Goal: Transaction & Acquisition: Download file/media

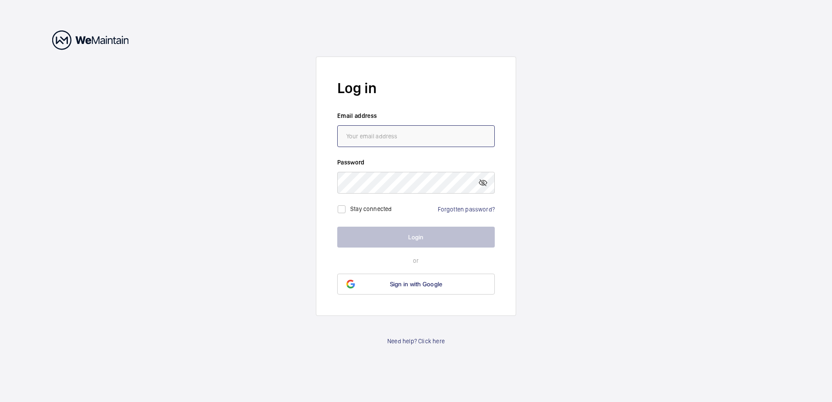
type input "[PERSON_NAME][EMAIL_ADDRESS][PERSON_NAME][DOMAIN_NAME]"
click at [393, 242] on button "Login" at bounding box center [416, 237] width 158 height 21
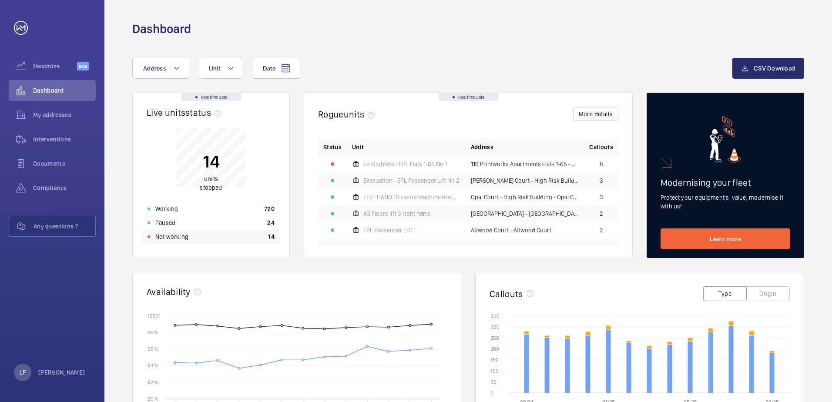
click at [176, 235] on p "Not working" at bounding box center [171, 236] width 33 height 9
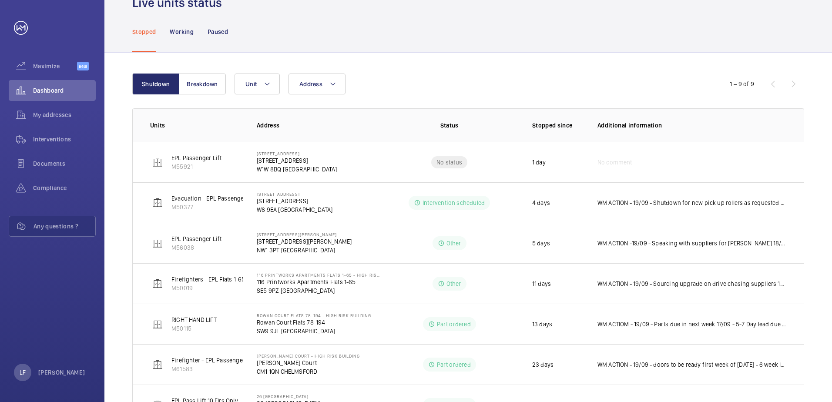
scroll to position [87, 0]
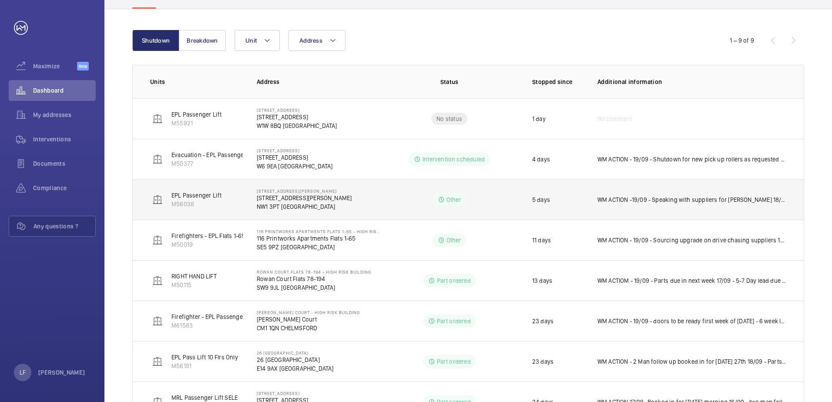
click at [626, 206] on td "WM ACTION -19/09 - Speaking with suppliers for [PERSON_NAME] 18/09 Repairs atte…" at bounding box center [694, 199] width 220 height 40
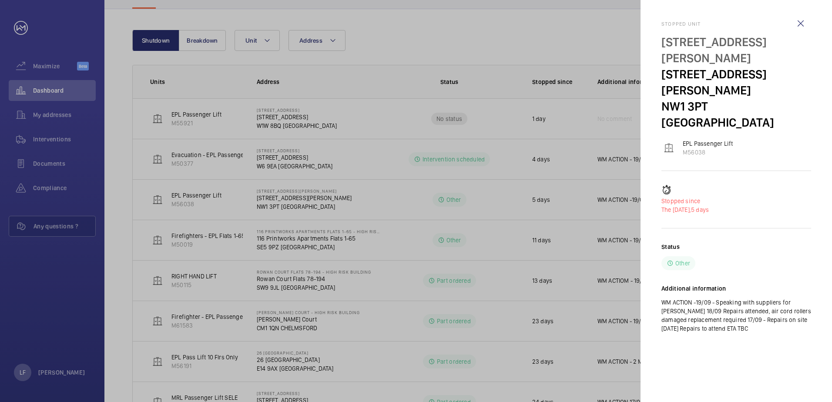
click at [605, 206] on div at bounding box center [416, 201] width 832 height 402
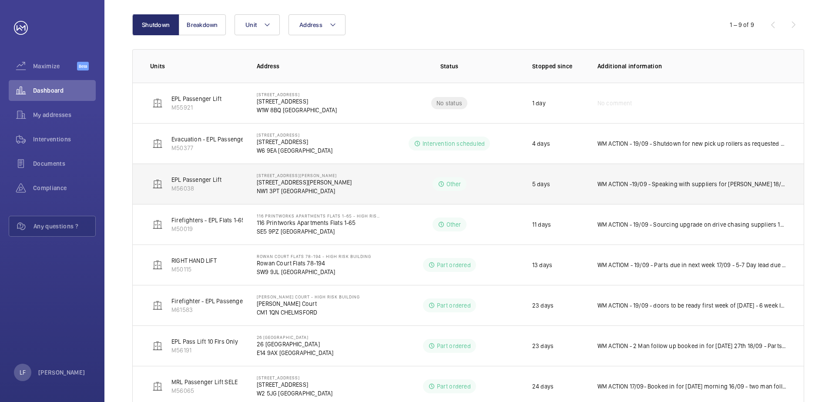
scroll to position [131, 0]
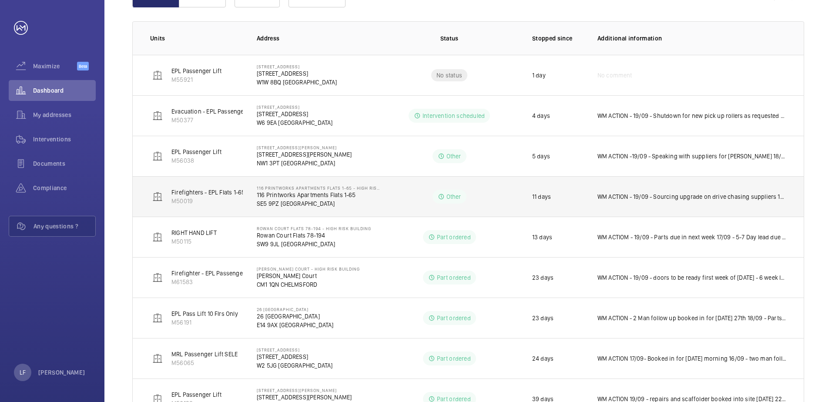
click at [660, 201] on td "WM ACTION - 19/09 - Sourcing upgrade on drive chasing suppliers 16/09 - Tek in …" at bounding box center [694, 196] width 220 height 40
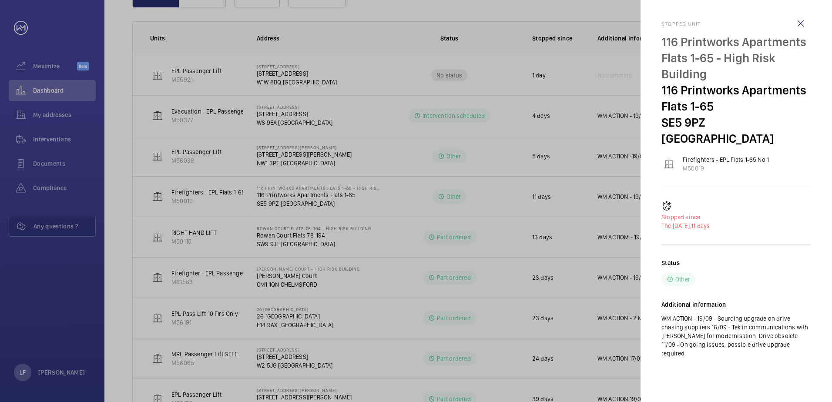
click at [368, 199] on div at bounding box center [416, 201] width 832 height 402
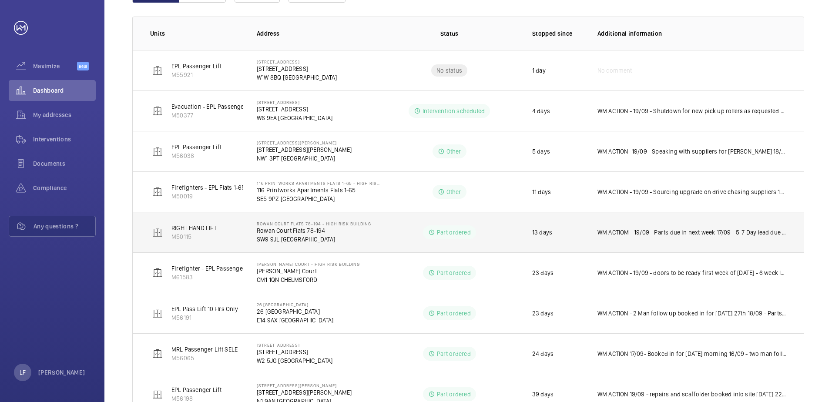
scroll to position [82, 0]
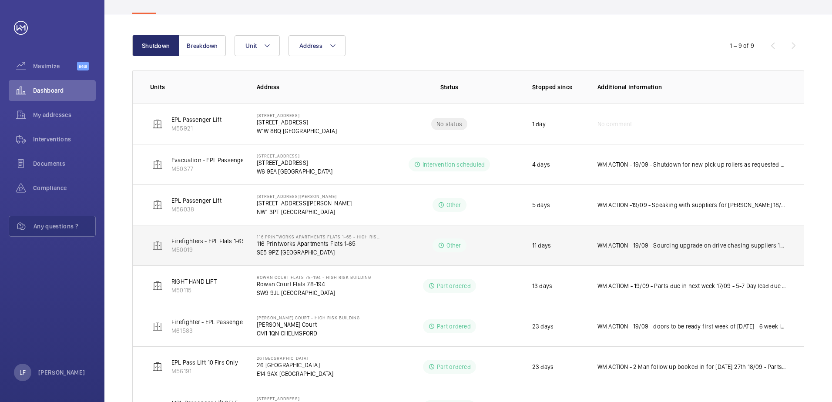
click at [638, 245] on p "WM ACTION - 19/09 - Sourcing upgrade on drive chasing suppliers 16/09 - Tek in …" at bounding box center [691, 245] width 189 height 9
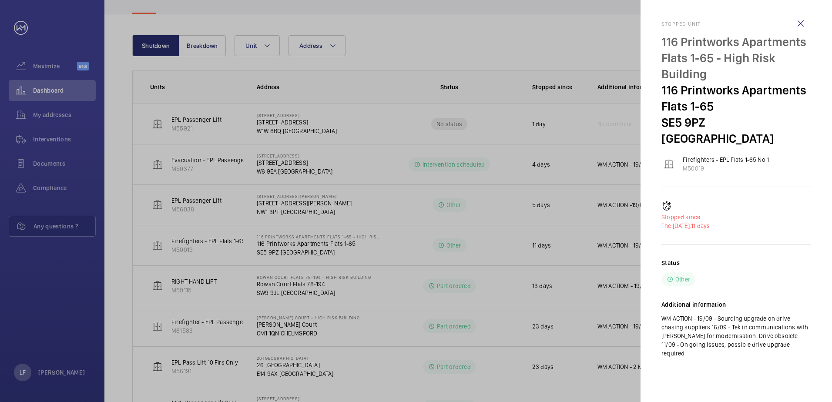
click at [464, 245] on div at bounding box center [416, 201] width 832 height 402
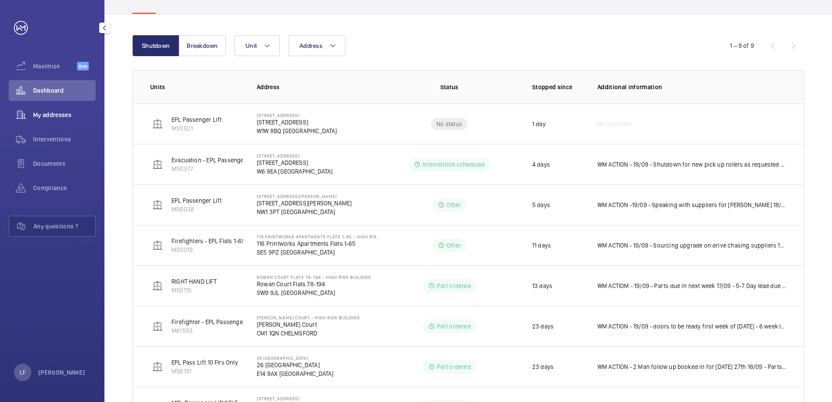
click at [56, 113] on span "My addresses" at bounding box center [64, 115] width 63 height 9
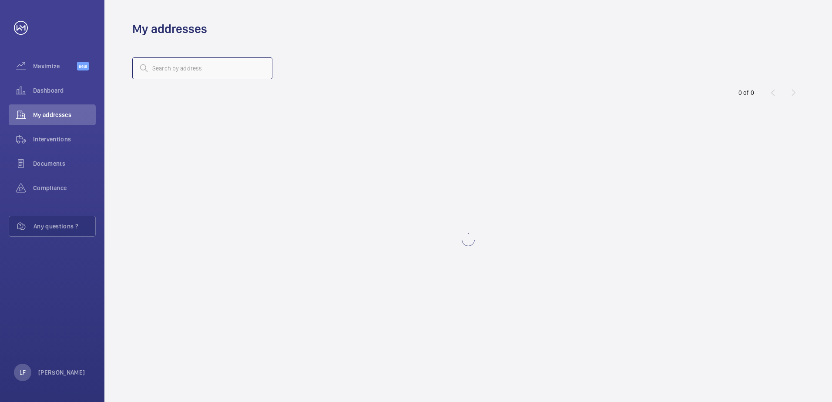
click at [168, 66] on input "text" at bounding box center [202, 68] width 140 height 22
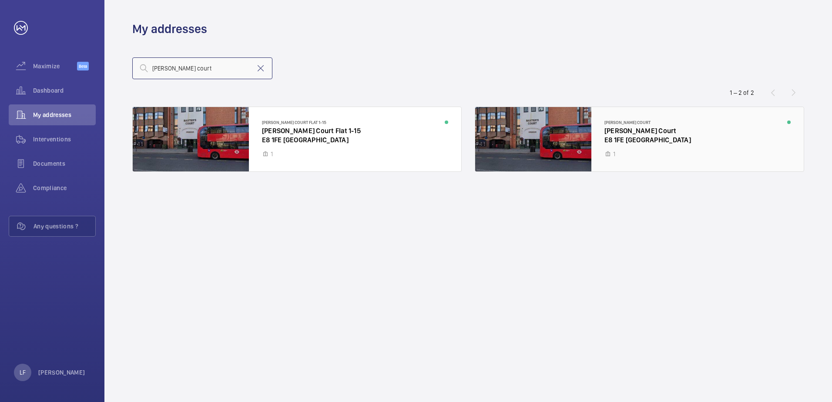
type input "[PERSON_NAME] court"
click at [627, 142] on div at bounding box center [639, 139] width 329 height 64
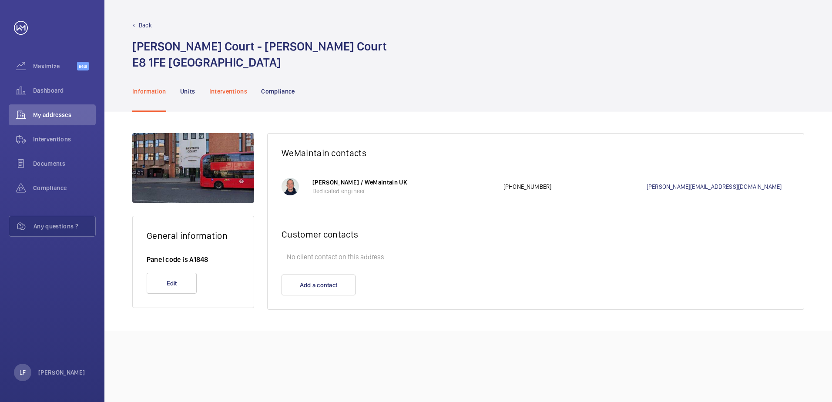
click at [235, 89] on p "Interventions" at bounding box center [228, 91] width 38 height 9
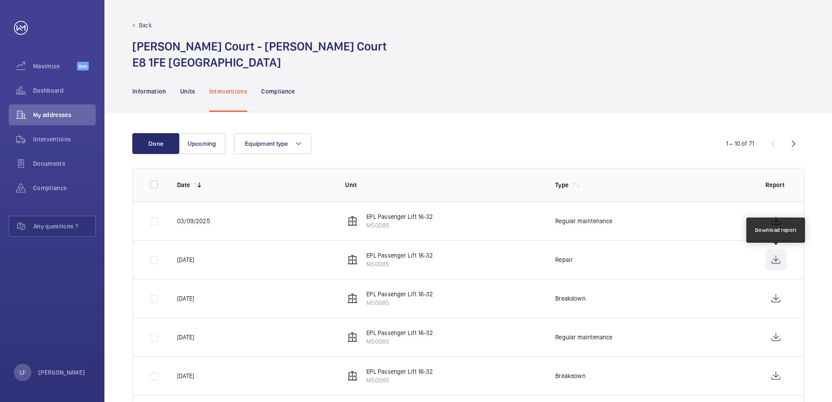
click at [772, 262] on wm-front-icon-button at bounding box center [775, 259] width 21 height 21
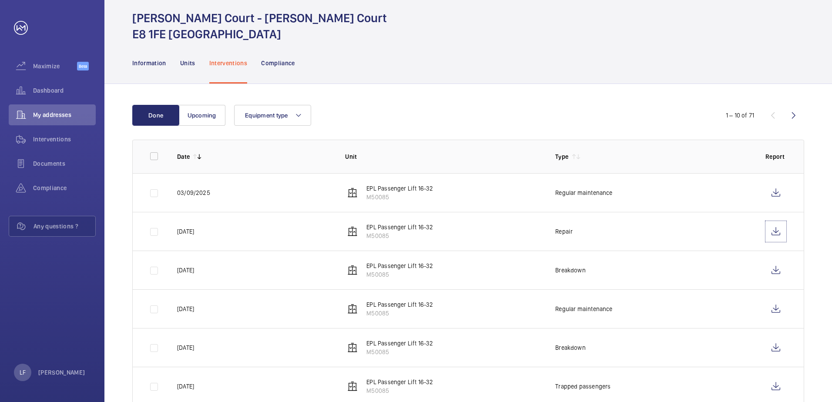
scroll to position [44, 0]
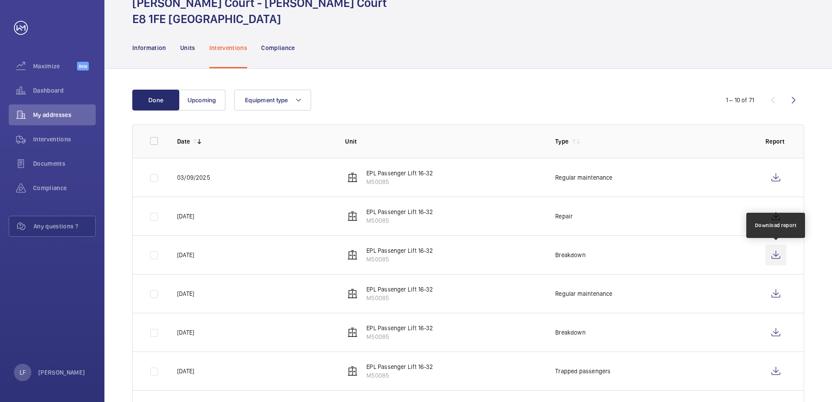
click at [770, 258] on wm-front-icon-button at bounding box center [775, 255] width 21 height 21
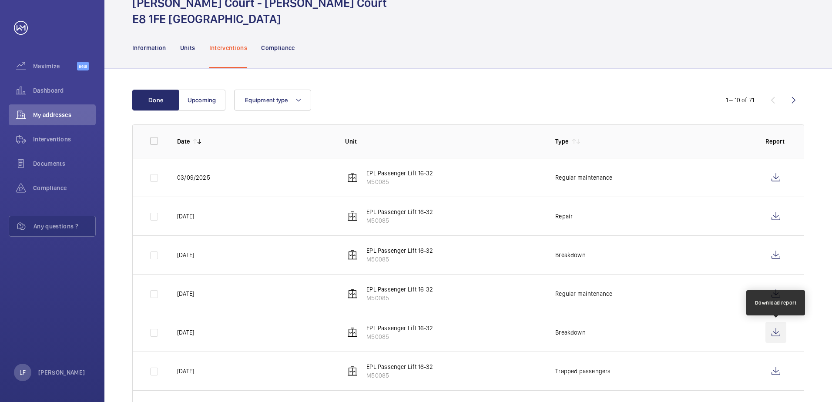
click at [777, 334] on wm-front-icon-button at bounding box center [775, 332] width 21 height 21
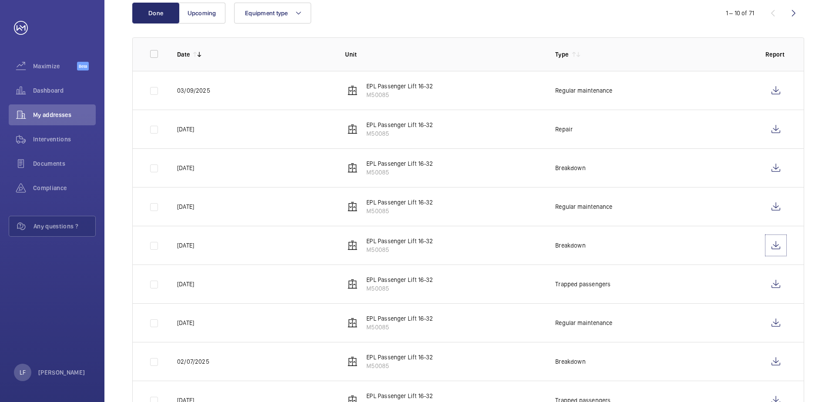
scroll to position [174, 0]
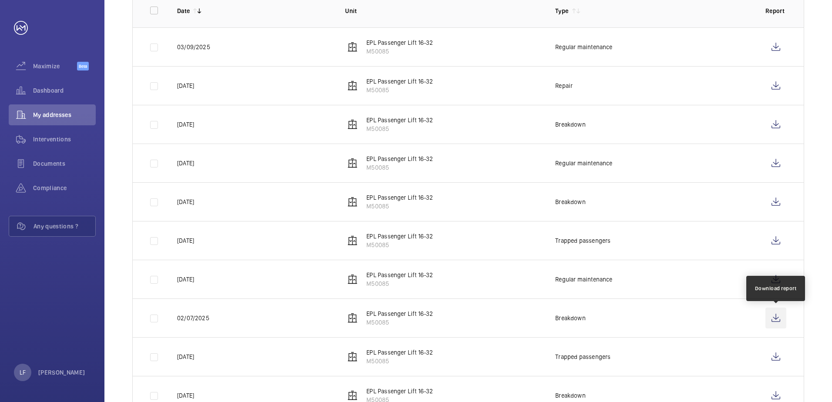
click at [776, 315] on wm-front-icon-button at bounding box center [775, 318] width 21 height 21
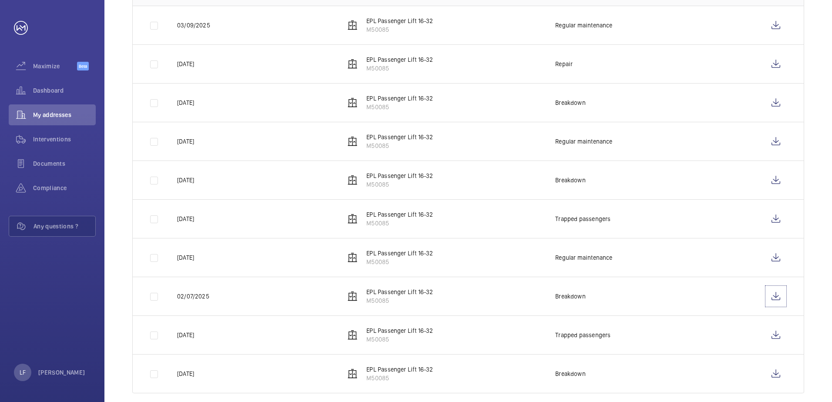
scroll to position [208, 0]
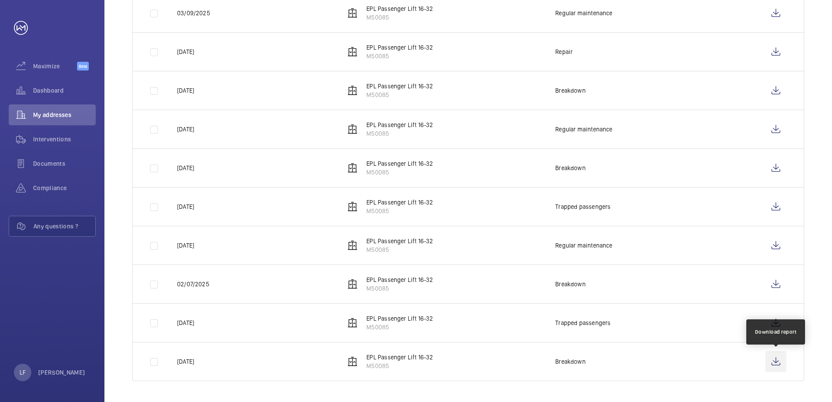
click at [777, 366] on wm-front-icon-button at bounding box center [775, 361] width 21 height 21
click at [57, 114] on span "My addresses" at bounding box center [64, 115] width 63 height 9
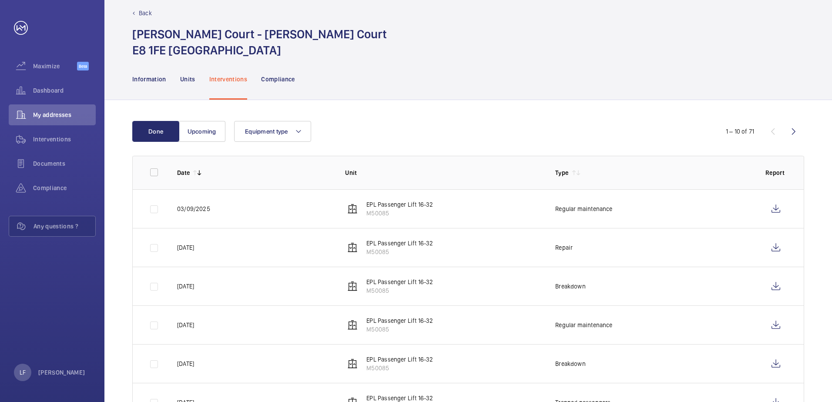
scroll to position [0, 0]
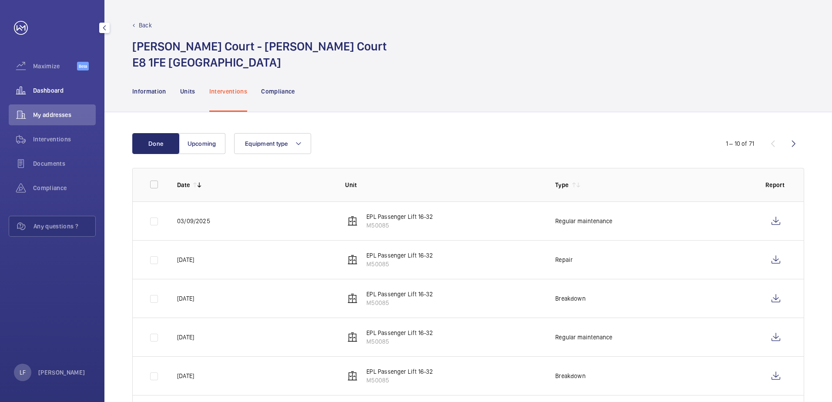
click at [57, 98] on div "Dashboard" at bounding box center [52, 90] width 87 height 21
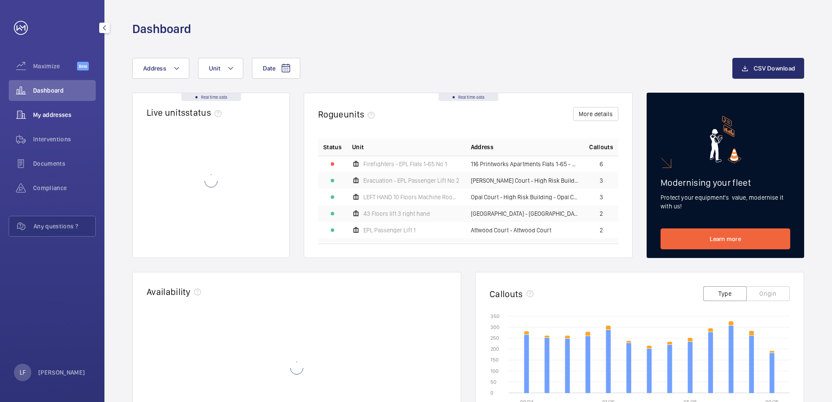
click at [57, 119] on span "My addresses" at bounding box center [64, 115] width 63 height 9
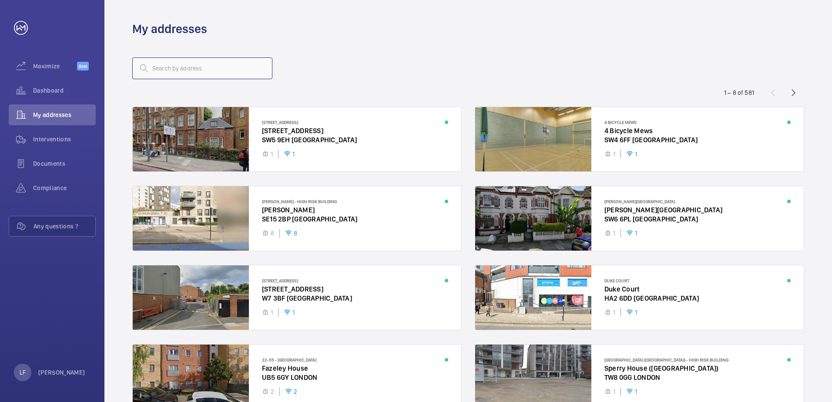
click at [179, 74] on input "text" at bounding box center [202, 68] width 140 height 22
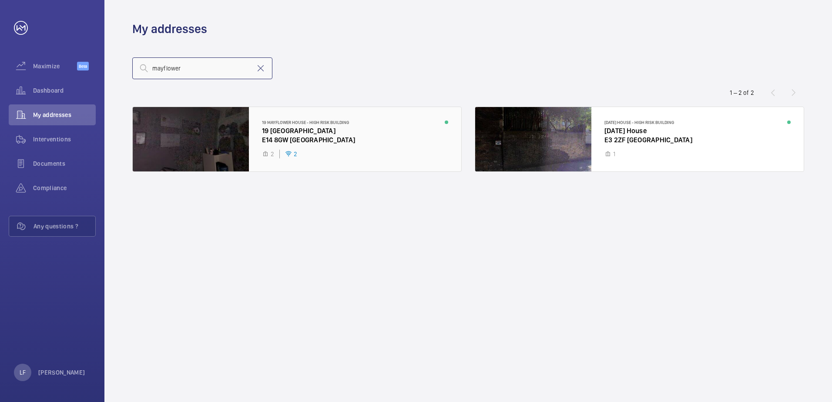
type input "mayflower"
click at [305, 135] on div at bounding box center [297, 139] width 329 height 64
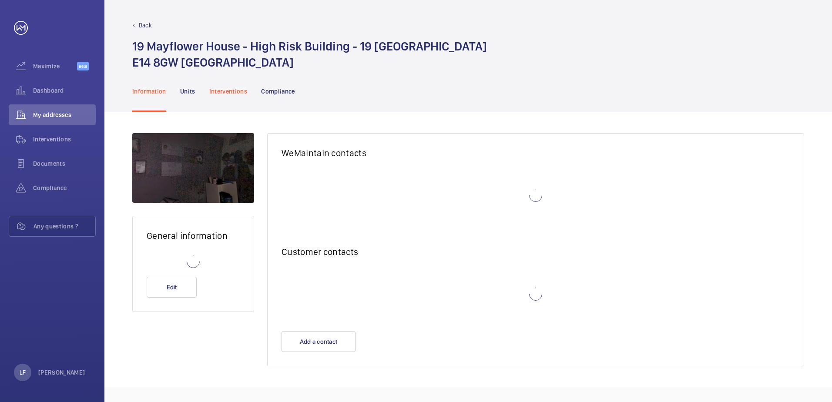
click at [236, 92] on p "Interventions" at bounding box center [228, 91] width 38 height 9
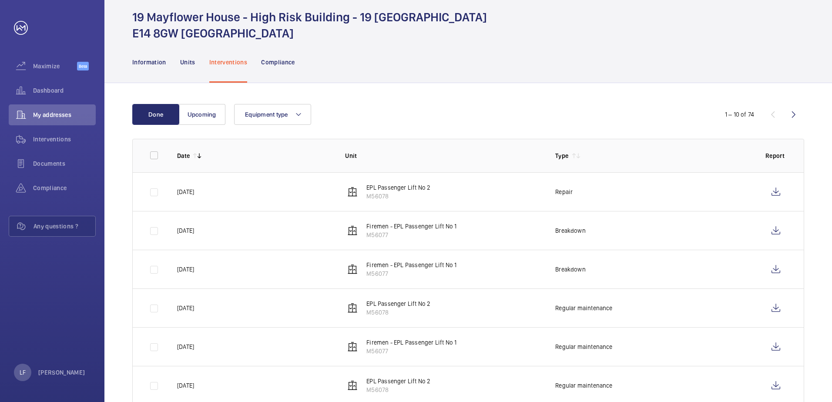
scroll to position [44, 0]
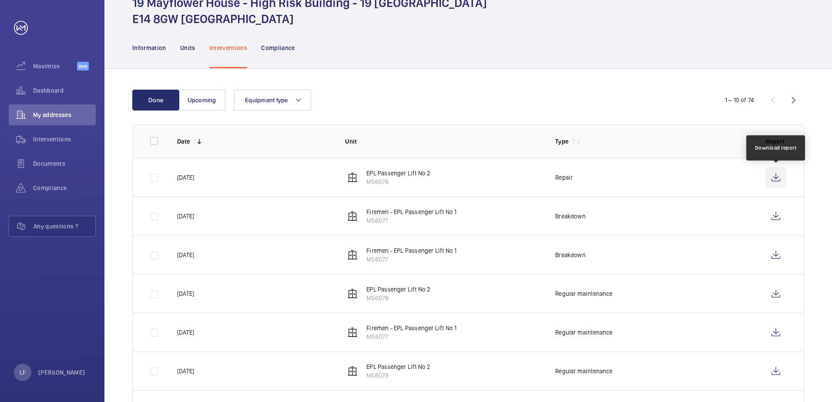
click at [775, 182] on wm-front-icon-button at bounding box center [775, 177] width 21 height 21
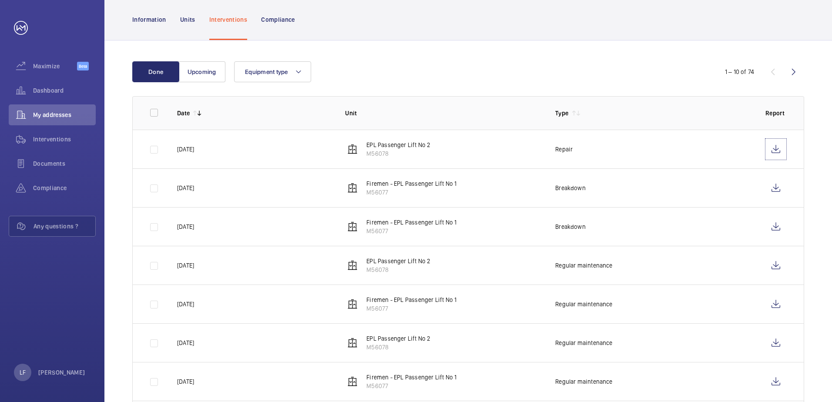
scroll to position [87, 0]
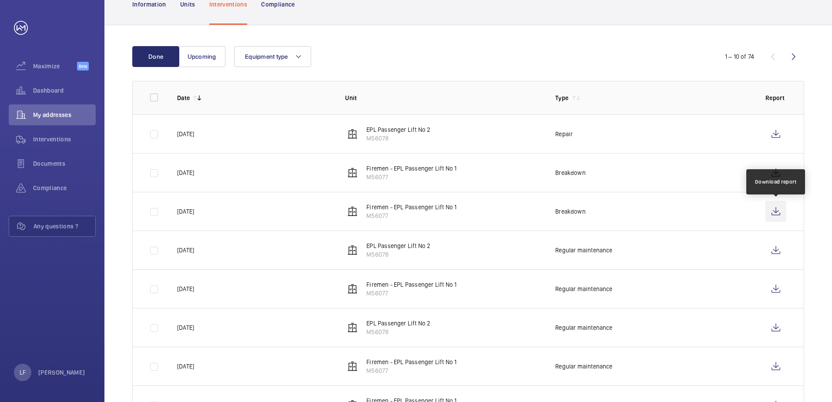
click at [772, 211] on wm-front-icon-button at bounding box center [775, 211] width 21 height 21
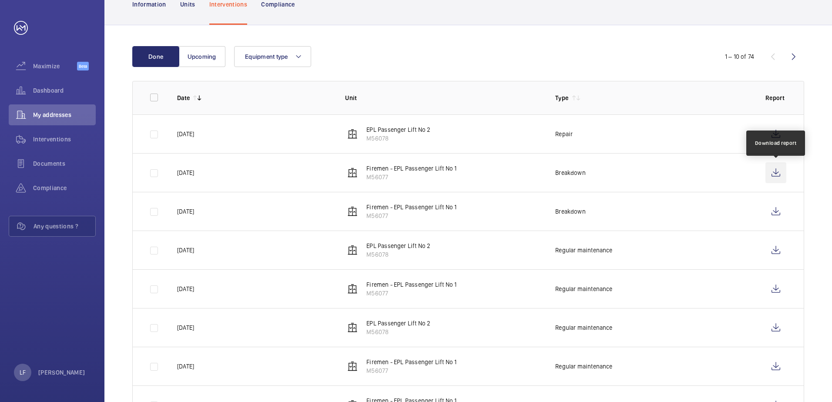
click at [770, 172] on wm-front-icon-button at bounding box center [775, 172] width 21 height 21
click at [46, 118] on span "My addresses" at bounding box center [64, 115] width 63 height 9
click at [47, 88] on span "Dashboard" at bounding box center [64, 90] width 63 height 9
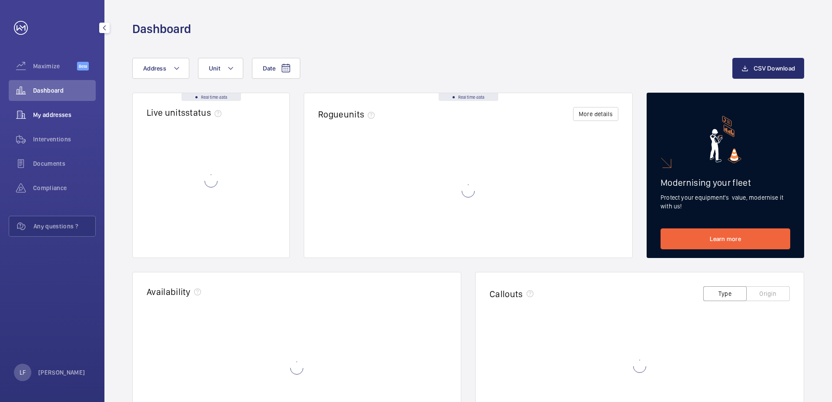
click at [55, 113] on span "My addresses" at bounding box center [64, 115] width 63 height 9
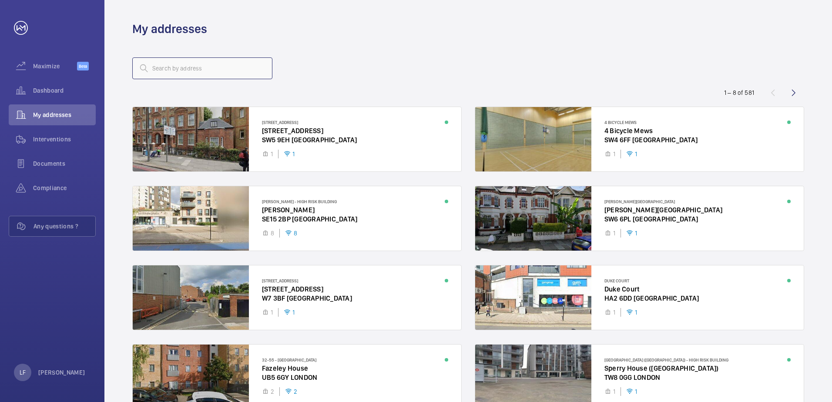
click at [194, 71] on input "text" at bounding box center [202, 68] width 140 height 22
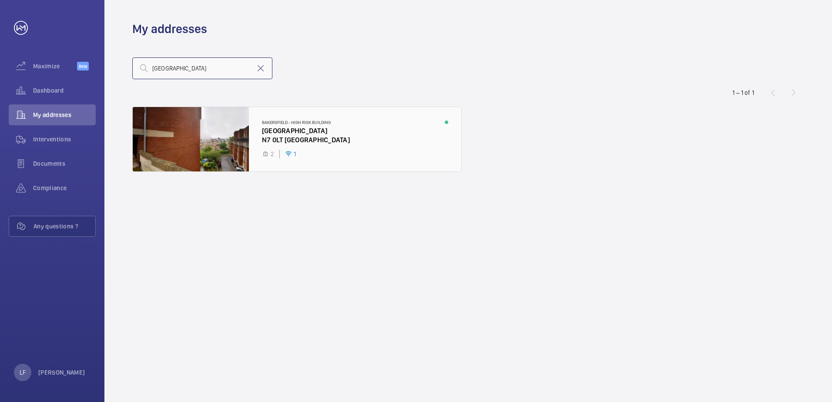
type input "[GEOGRAPHIC_DATA]"
click at [292, 131] on div at bounding box center [297, 139] width 329 height 64
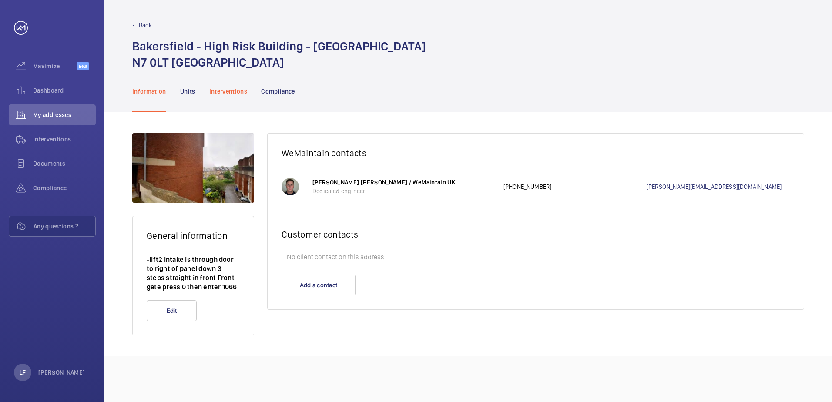
click at [232, 92] on p "Interventions" at bounding box center [228, 91] width 38 height 9
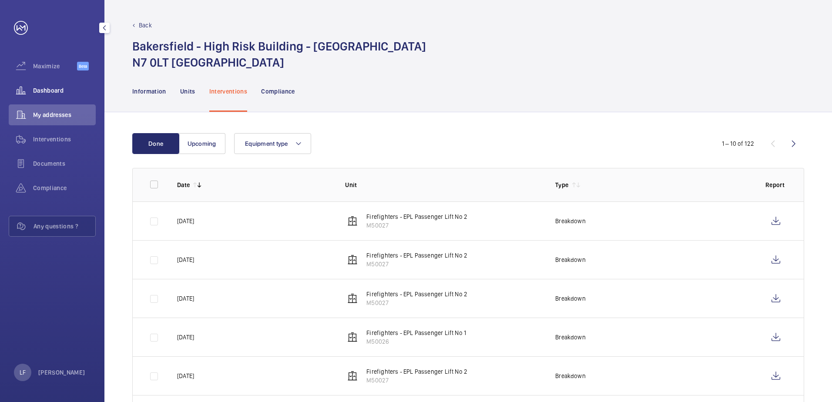
click at [44, 94] on span "Dashboard" at bounding box center [64, 90] width 63 height 9
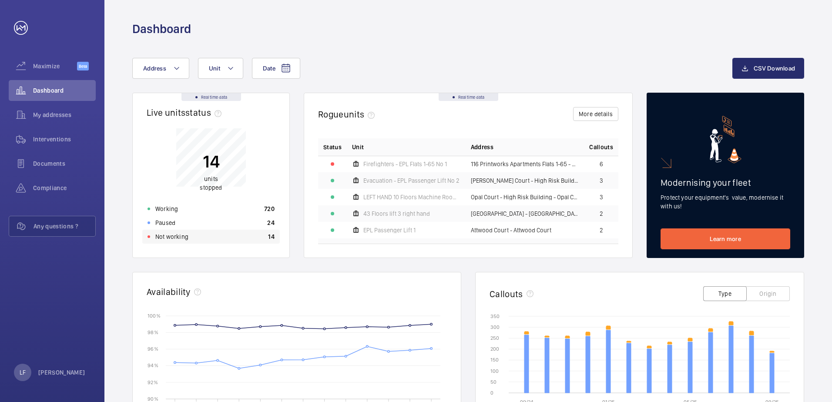
click at [163, 241] on div "Not working 14" at bounding box center [211, 237] width 138 height 14
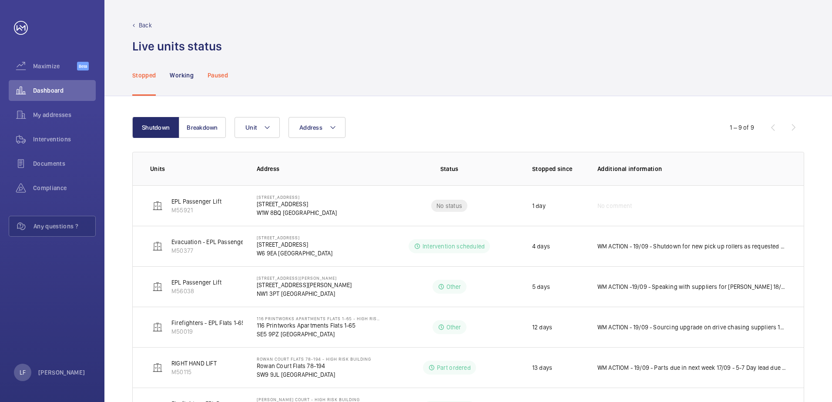
click at [215, 73] on p "Paused" at bounding box center [218, 75] width 20 height 9
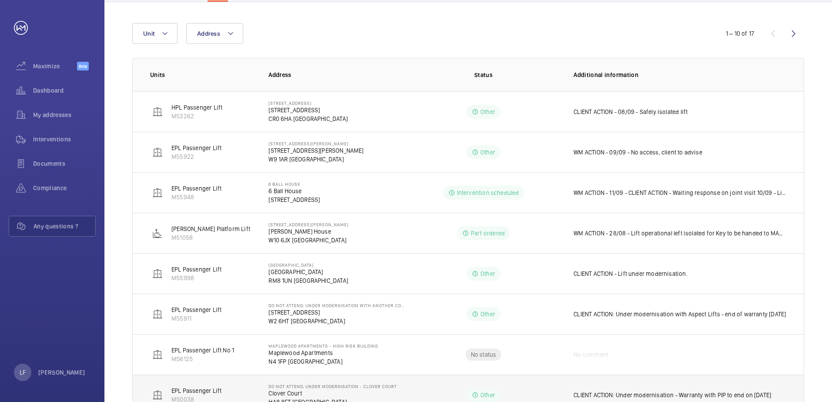
scroll to position [79, 0]
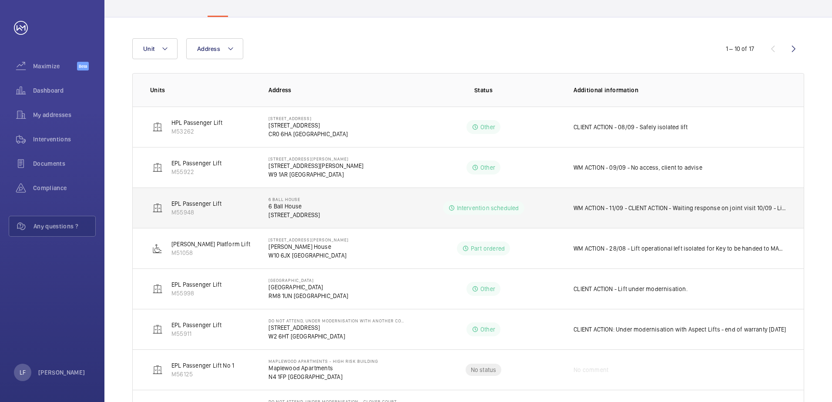
click at [286, 214] on p "[STREET_ADDRESS]" at bounding box center [293, 215] width 51 height 9
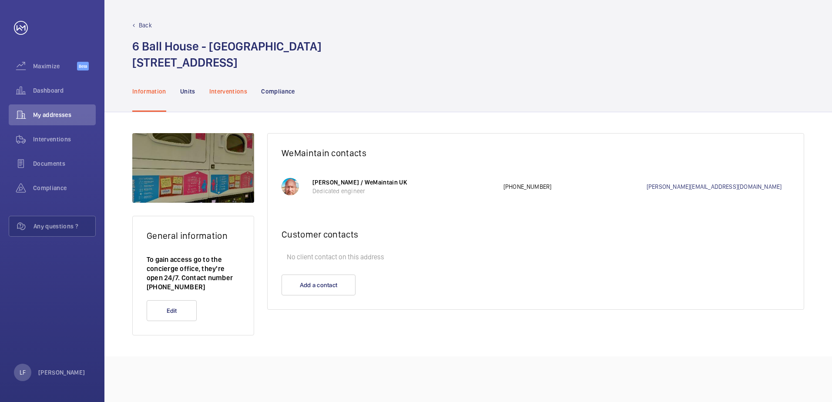
click at [226, 85] on div "Interventions" at bounding box center [228, 90] width 38 height 41
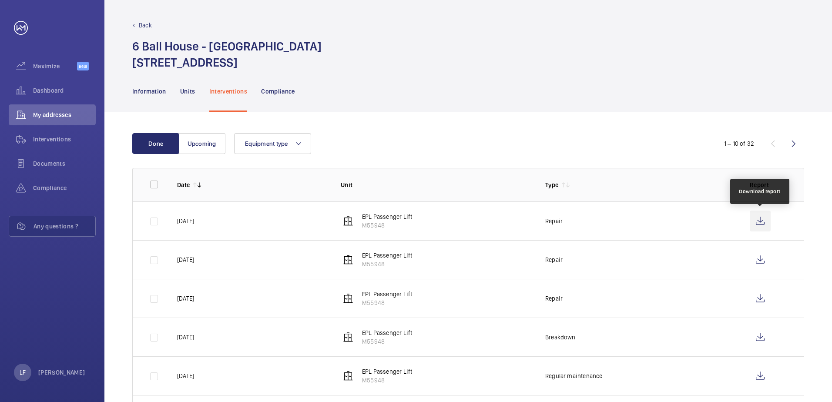
click at [765, 226] on wm-front-icon-button at bounding box center [760, 221] width 21 height 21
click at [47, 84] on div "Dashboard" at bounding box center [52, 90] width 87 height 21
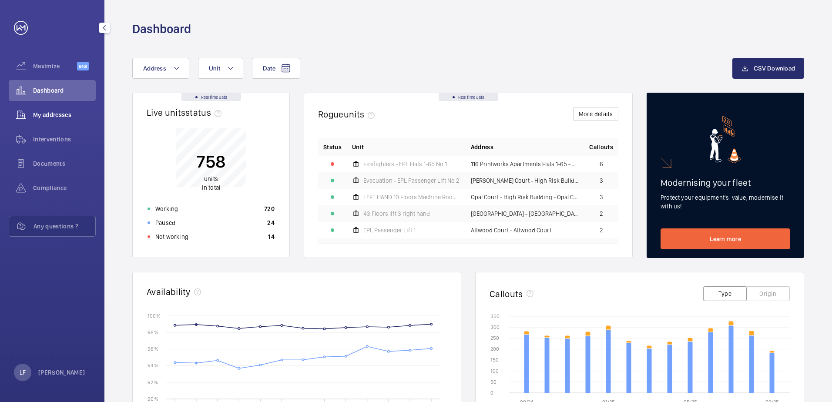
drag, startPoint x: 57, startPoint y: 110, endPoint x: 62, endPoint y: 117, distance: 8.1
click at [57, 110] on div "My addresses" at bounding box center [52, 114] width 87 height 21
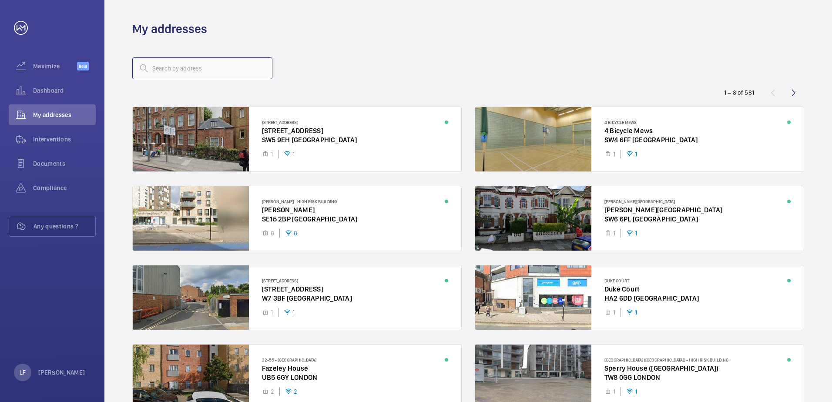
click at [176, 63] on input "text" at bounding box center [202, 68] width 140 height 22
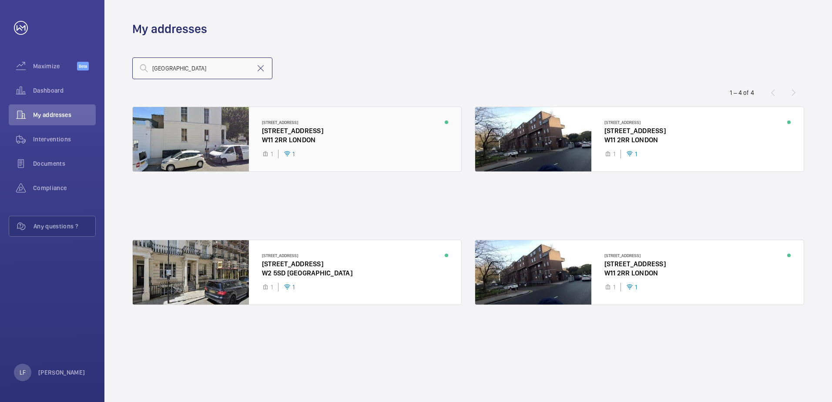
type input "[GEOGRAPHIC_DATA]"
click at [299, 136] on div at bounding box center [297, 139] width 329 height 64
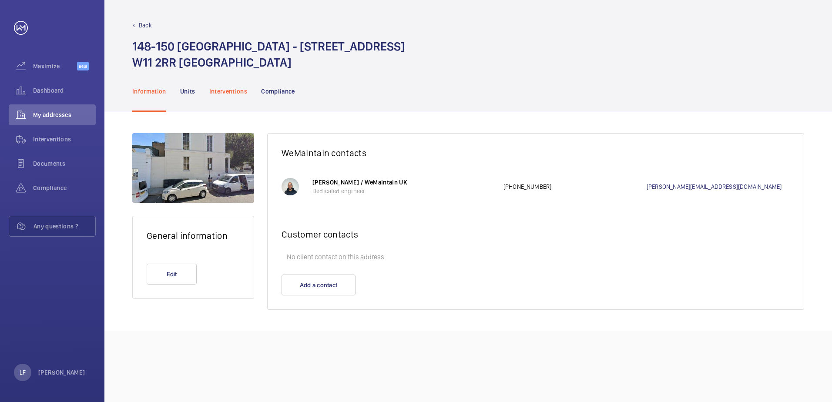
click at [237, 89] on p "Interventions" at bounding box center [228, 91] width 38 height 9
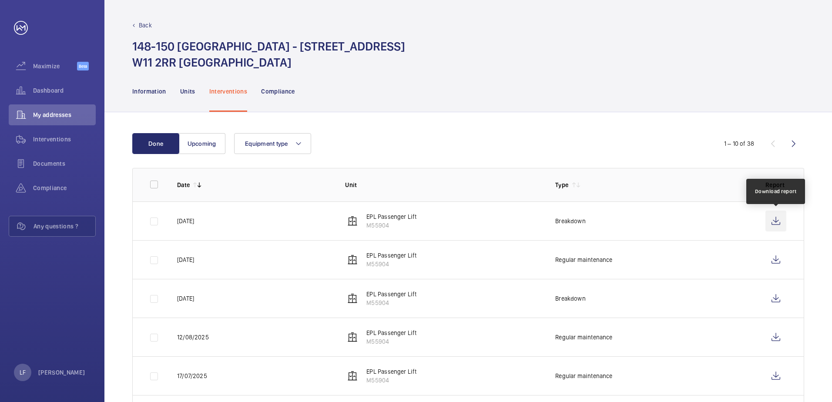
click at [770, 220] on wm-front-icon-button at bounding box center [775, 221] width 21 height 21
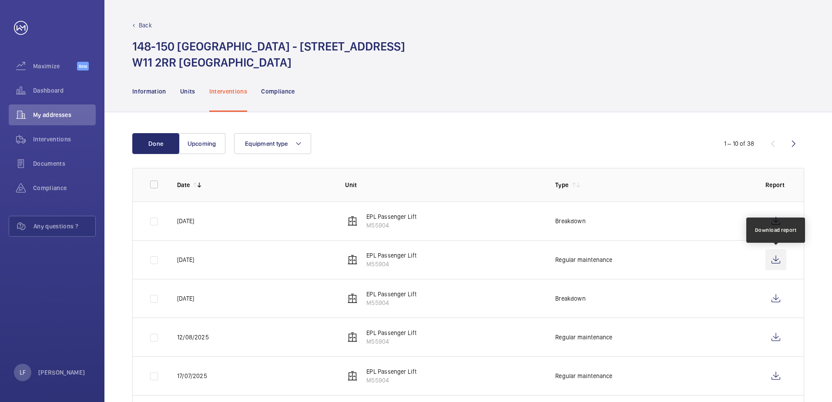
click at [778, 265] on wm-front-icon-button at bounding box center [775, 259] width 21 height 21
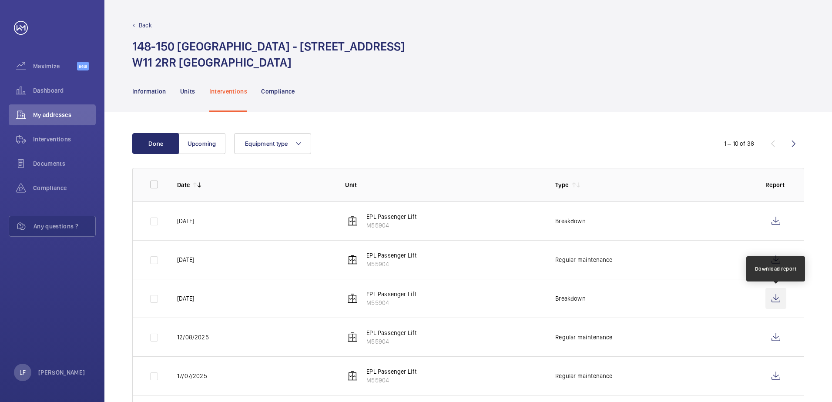
click at [774, 300] on wm-front-icon-button at bounding box center [775, 298] width 21 height 21
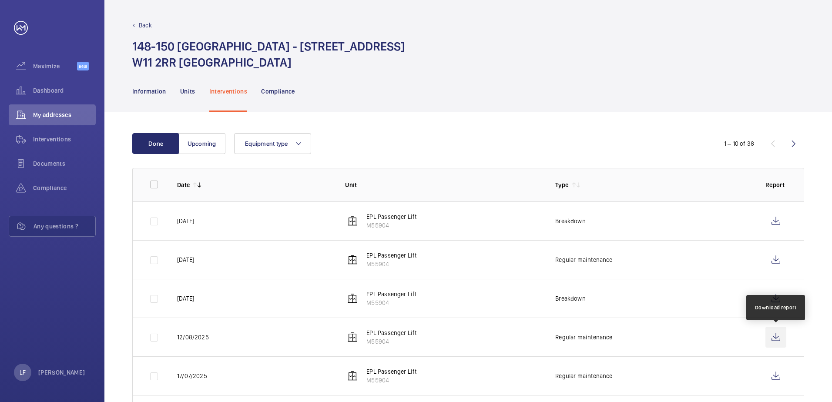
click at [774, 336] on wm-front-icon-button at bounding box center [775, 337] width 21 height 21
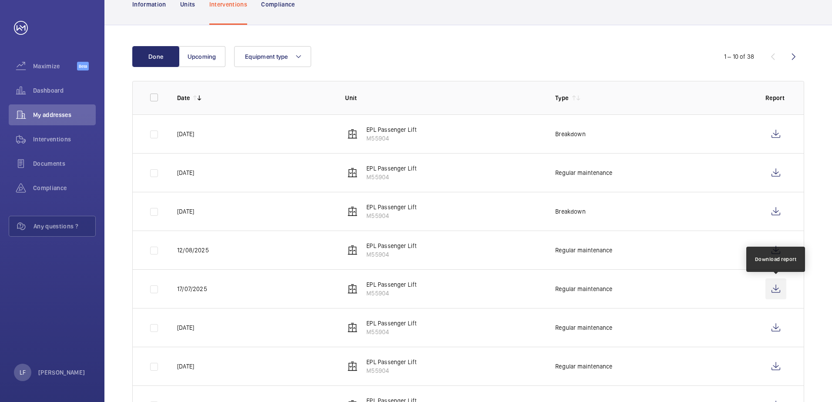
click at [775, 288] on wm-front-icon-button at bounding box center [775, 288] width 21 height 21
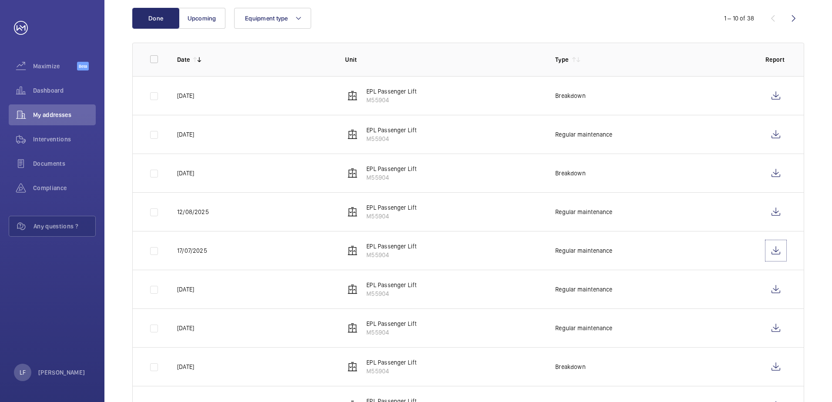
scroll to position [174, 0]
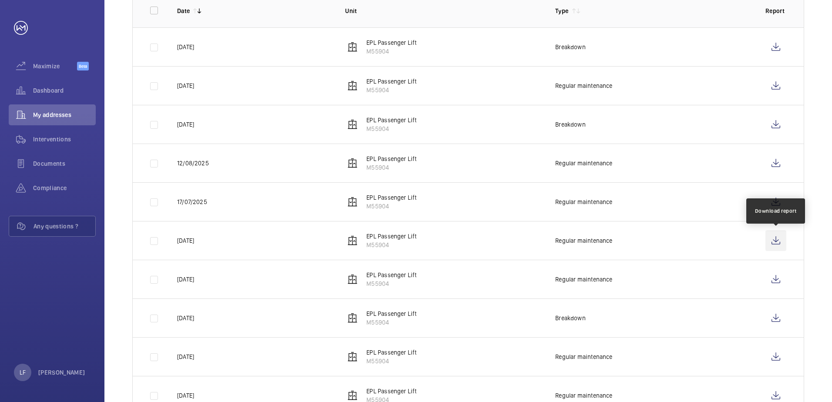
click at [769, 242] on wm-front-icon-button at bounding box center [775, 240] width 21 height 21
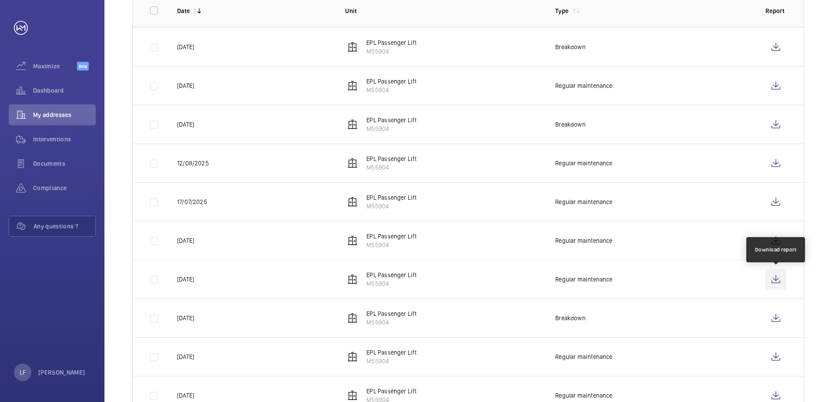
click at [776, 281] on wm-front-icon-button at bounding box center [775, 279] width 21 height 21
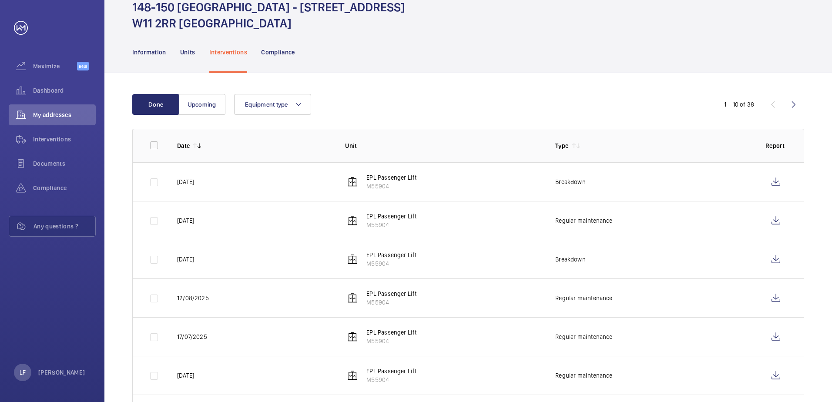
scroll to position [0, 0]
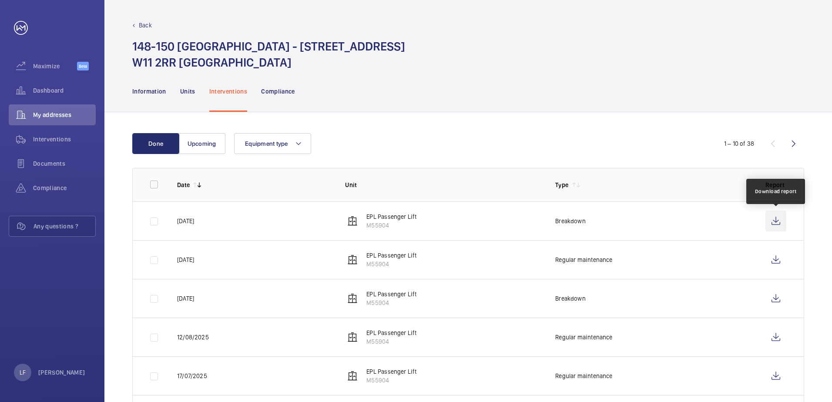
click at [775, 221] on wm-front-icon-button at bounding box center [775, 221] width 21 height 21
